Goal: Task Accomplishment & Management: Use online tool/utility

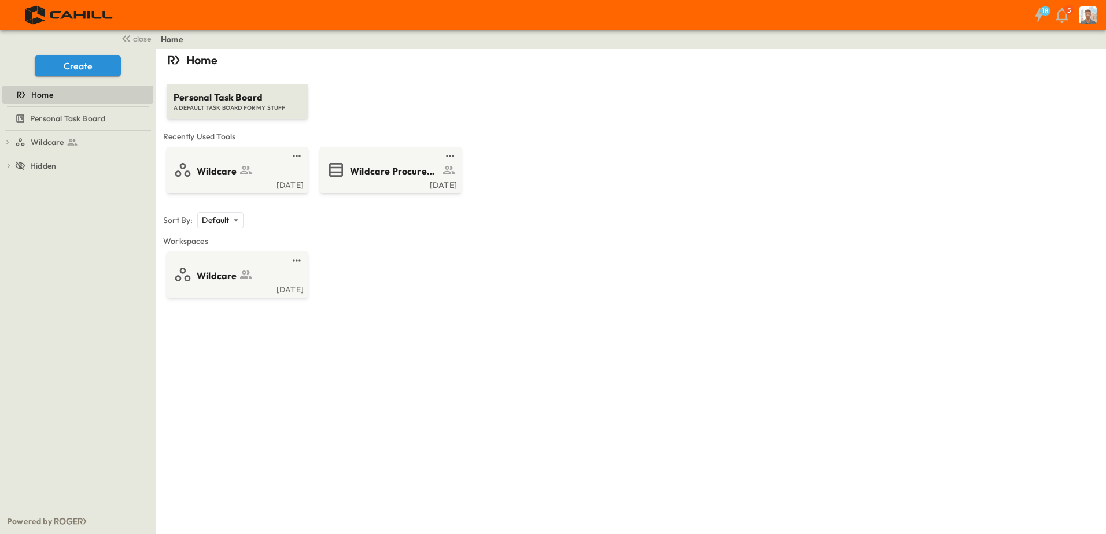
click at [212, 170] on span "Wildcare" at bounding box center [217, 171] width 40 height 13
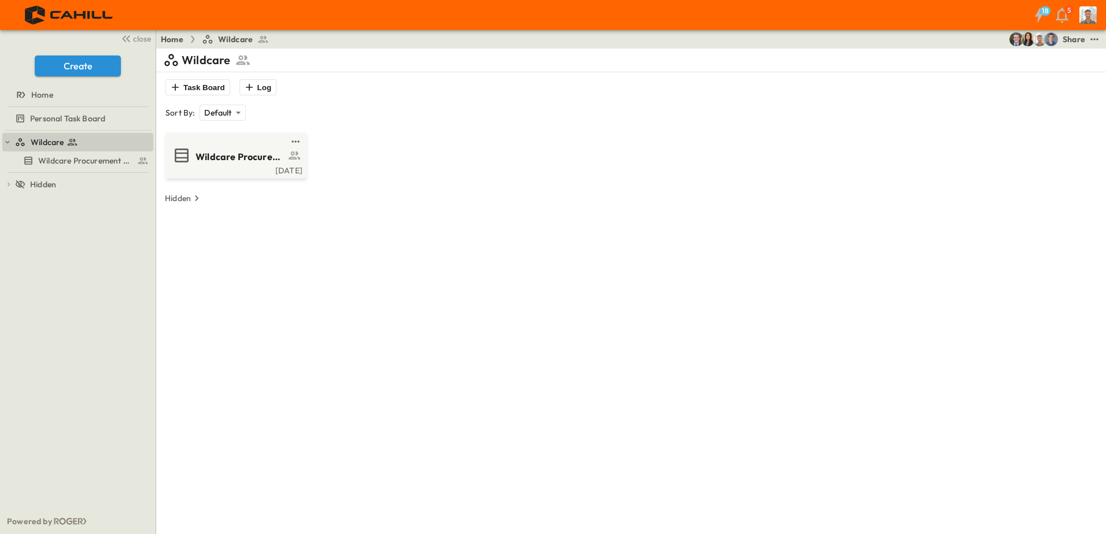
click at [212, 170] on div "[DATE]" at bounding box center [235, 169] width 135 height 9
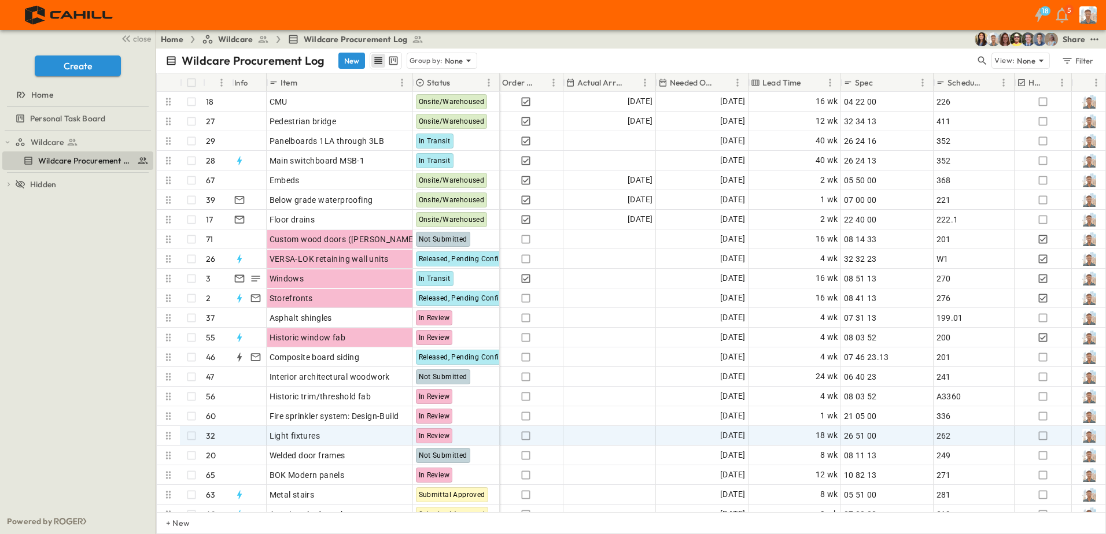
scroll to position [0, 581]
click at [816, 437] on span "18 wk" at bounding box center [825, 435] width 23 height 13
type input "**"
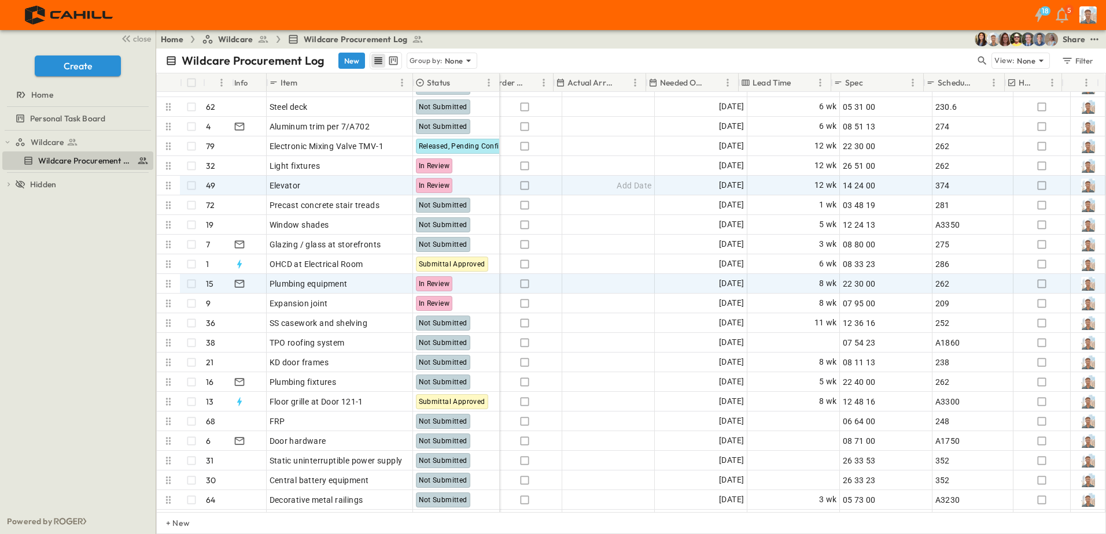
scroll to position [578, 581]
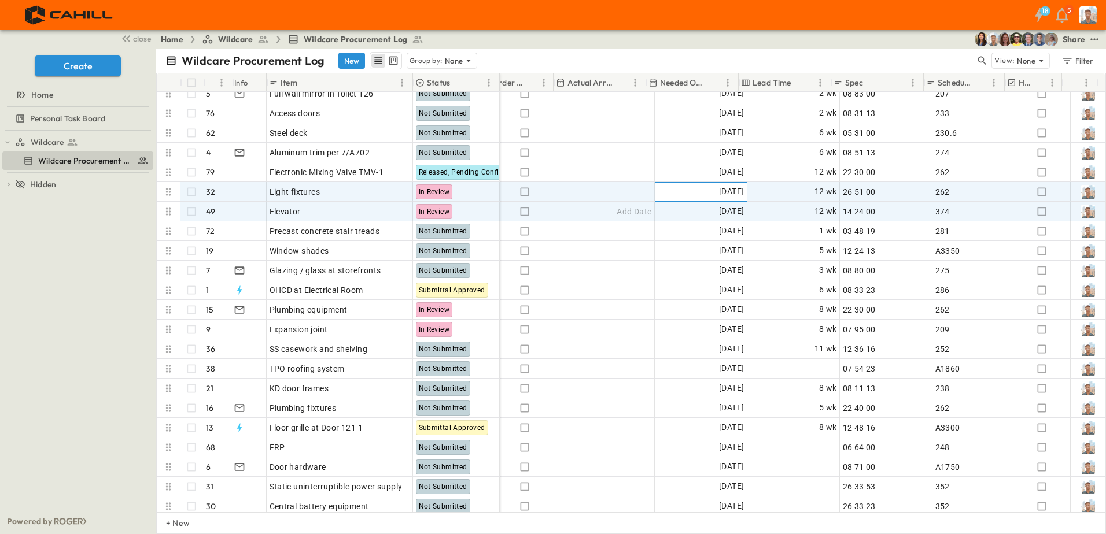
click at [655, 191] on div "[DATE]" at bounding box center [700, 192] width 91 height 19
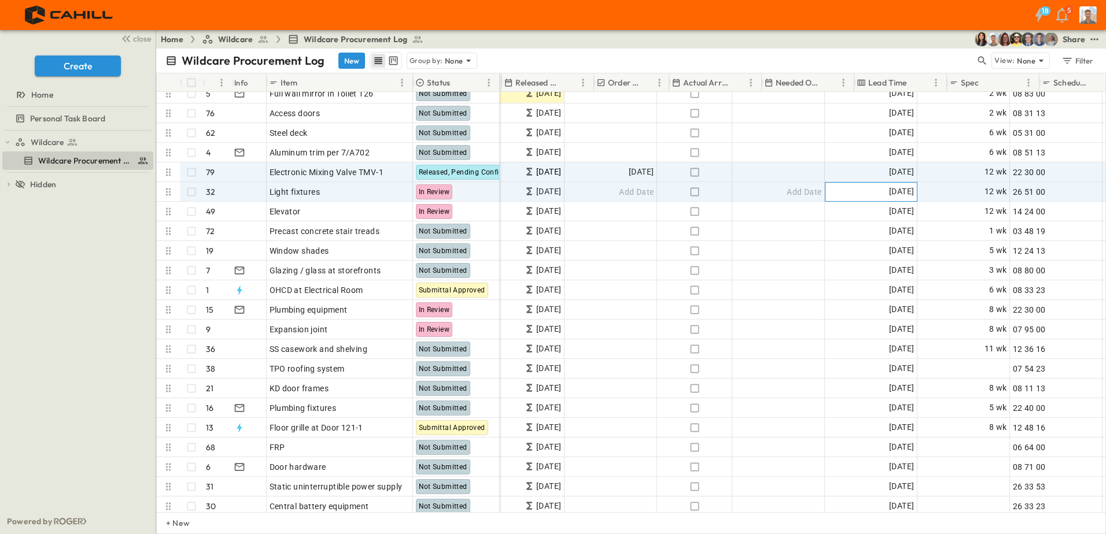
scroll to position [578, 466]
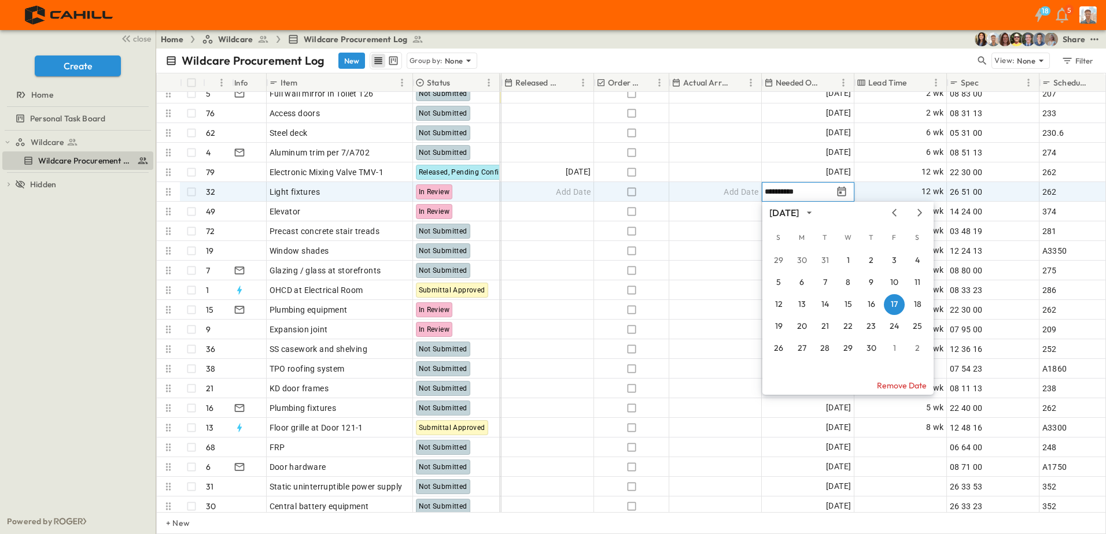
click at [894, 213] on icon "Previous month" at bounding box center [894, 212] width 14 height 9
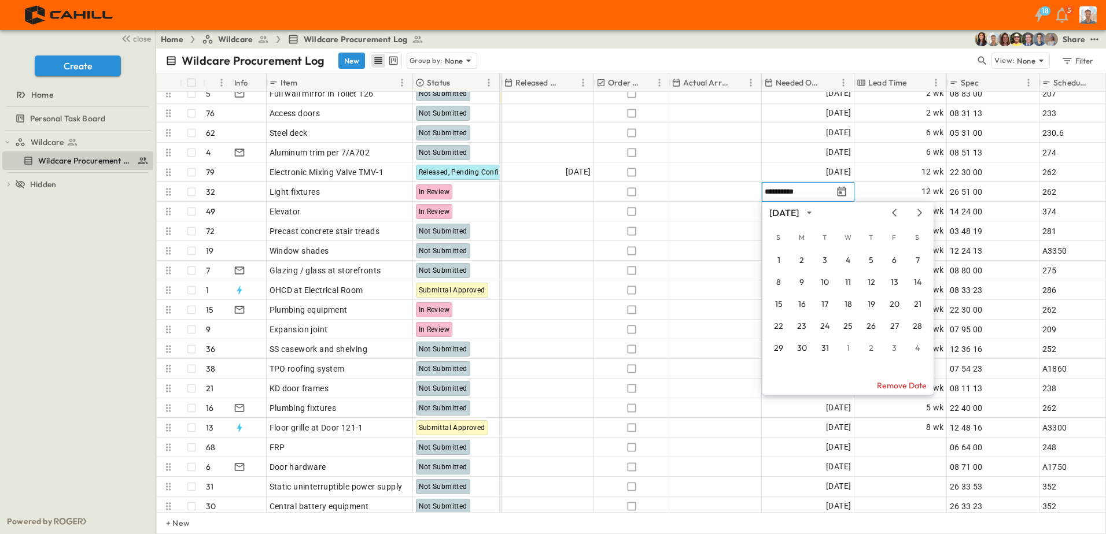
click at [894, 213] on icon "Previous month" at bounding box center [894, 212] width 14 height 9
click at [801, 282] on button "9" at bounding box center [801, 282] width 21 height 21
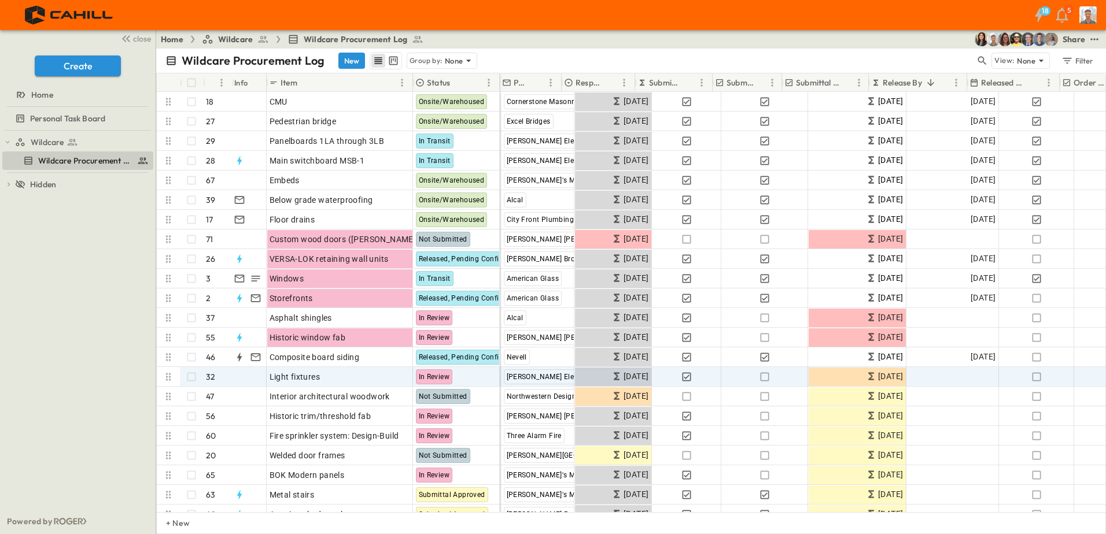
scroll to position [0, 0]
